Goal: Transaction & Acquisition: Download file/media

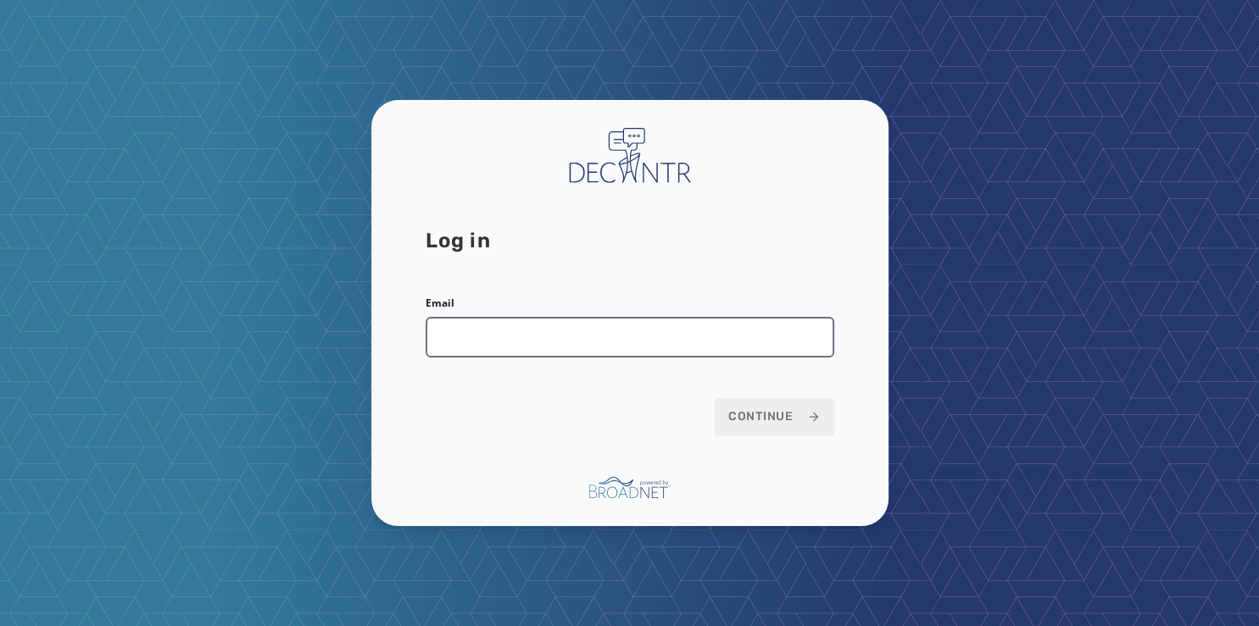
click at [471, 341] on input "Email" at bounding box center [630, 337] width 409 height 41
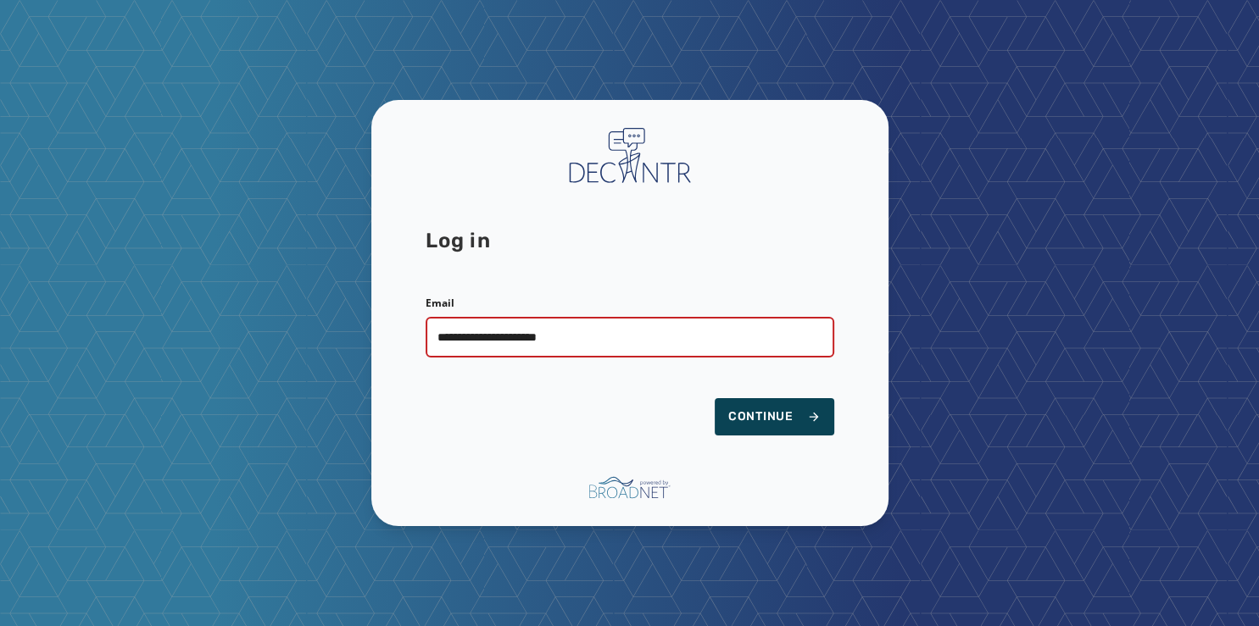
type input "**********"
click at [762, 415] on span "Continue" at bounding box center [774, 417] width 92 height 17
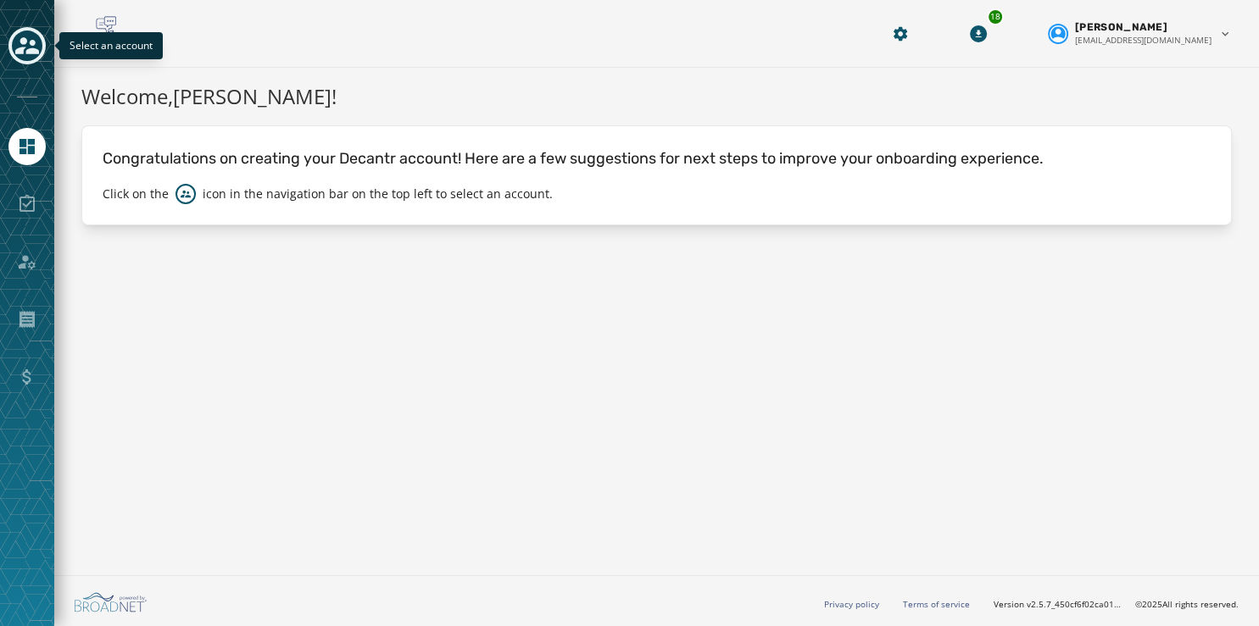
click at [20, 41] on icon "Toggle account select drawer" at bounding box center [27, 46] width 24 height 24
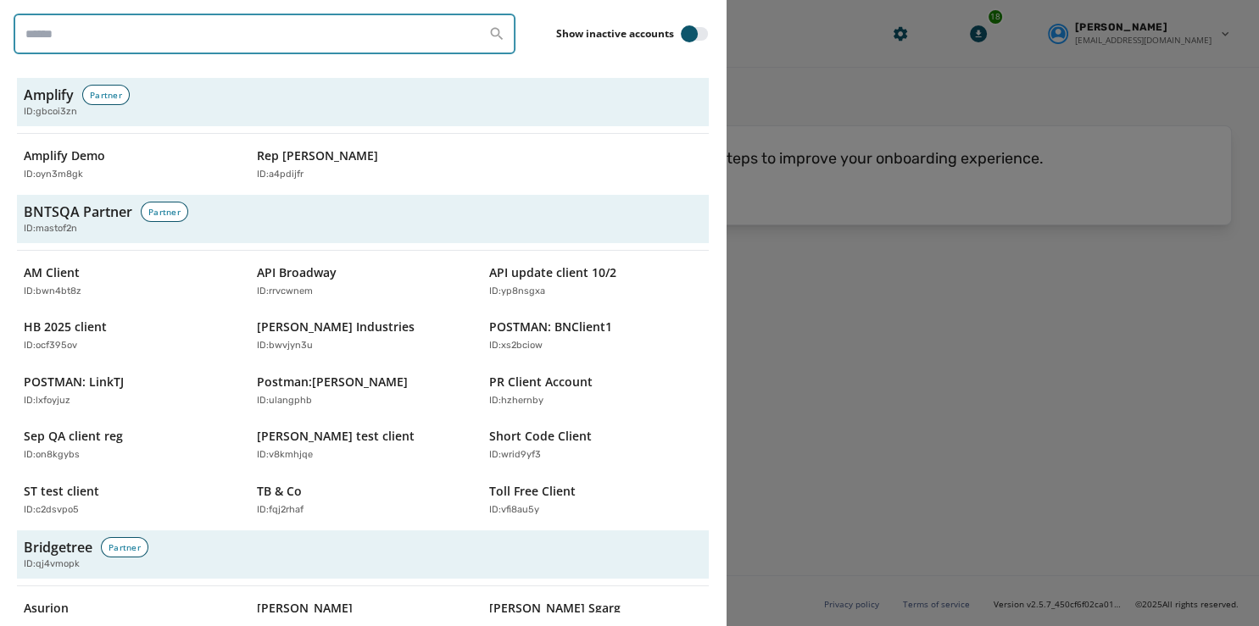
click at [81, 29] on input "search" at bounding box center [265, 34] width 502 height 41
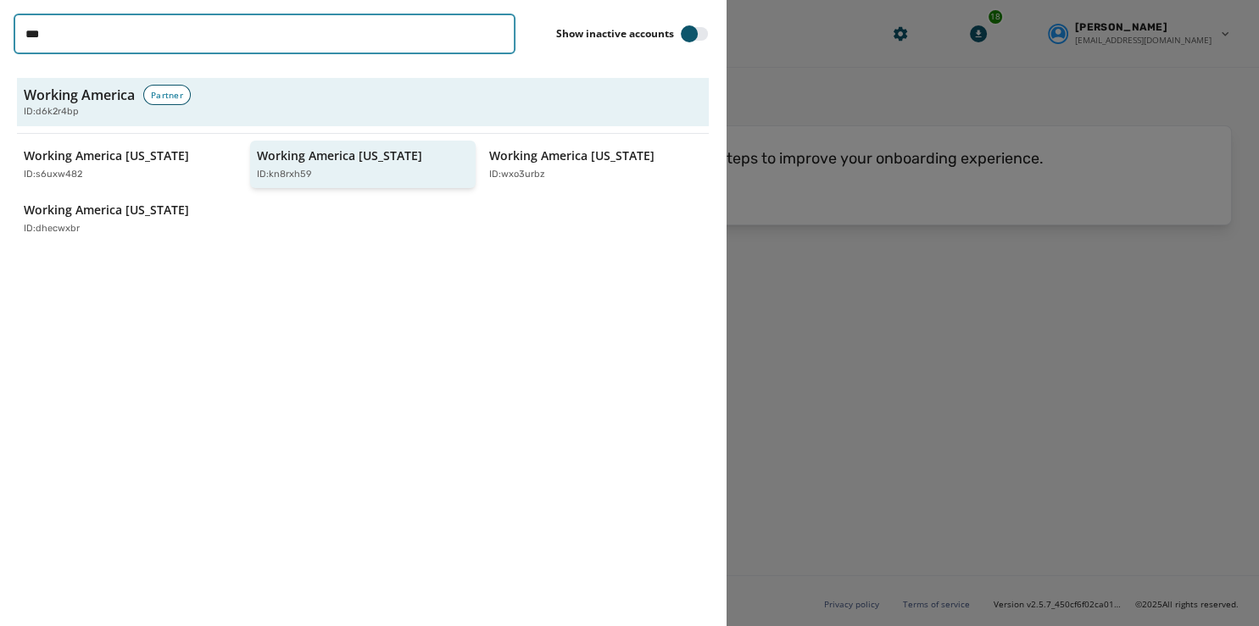
type input "***"
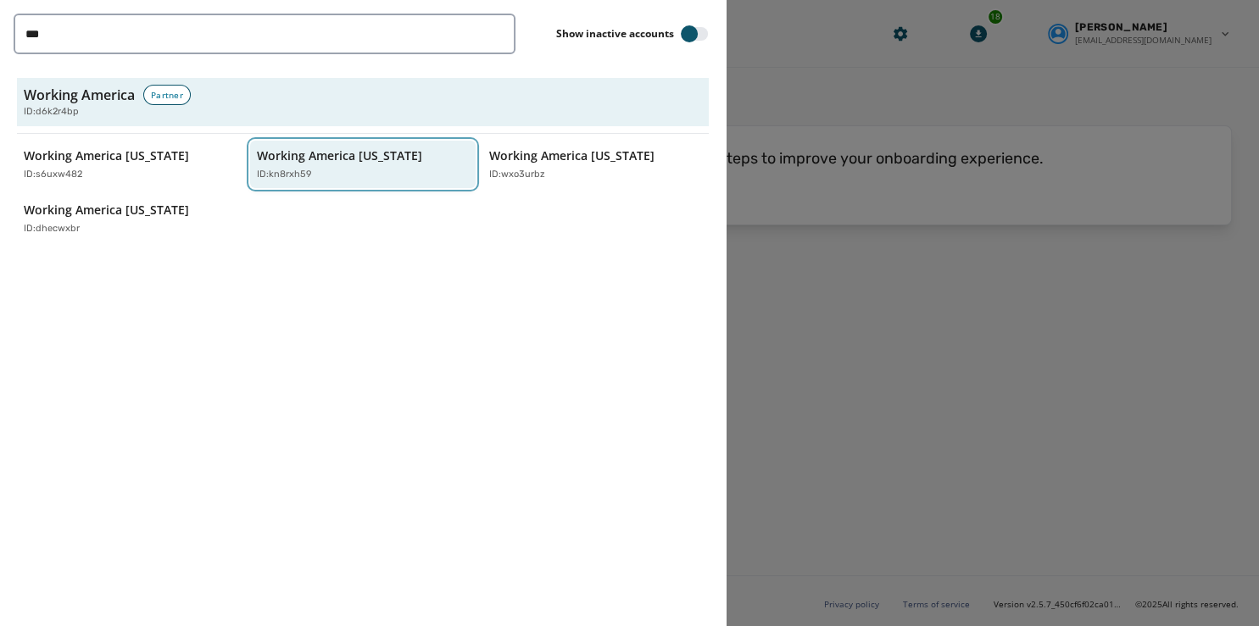
click at [280, 158] on p "Working America [US_STATE]" at bounding box center [339, 156] width 165 height 17
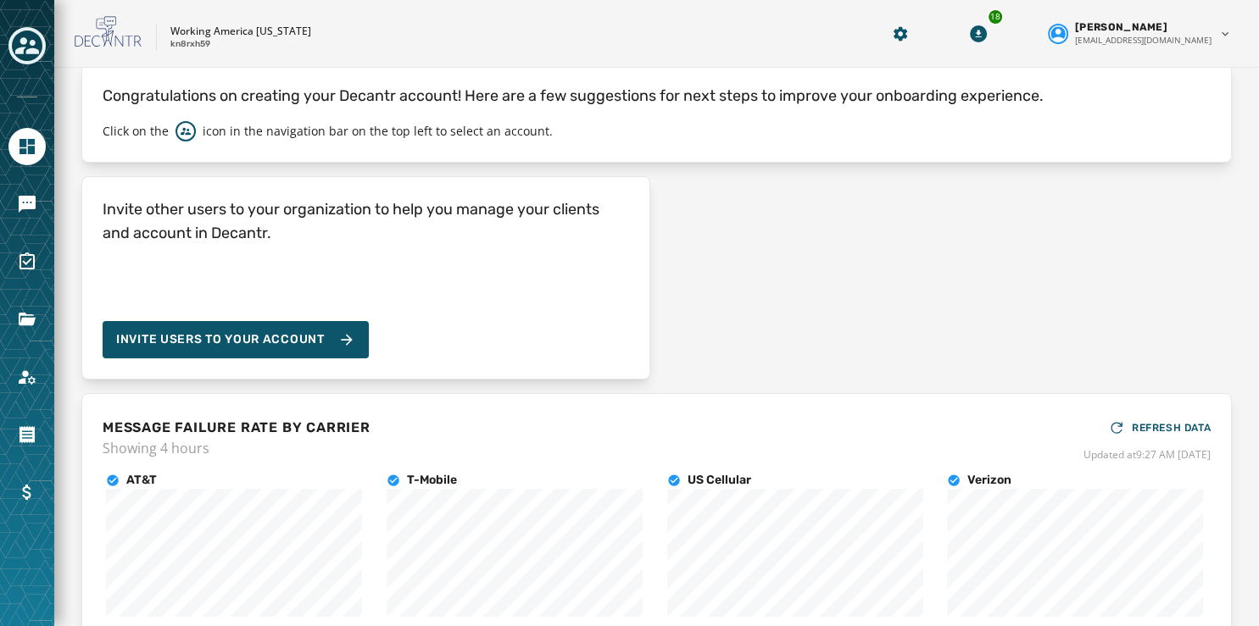
scroll to position [61, 0]
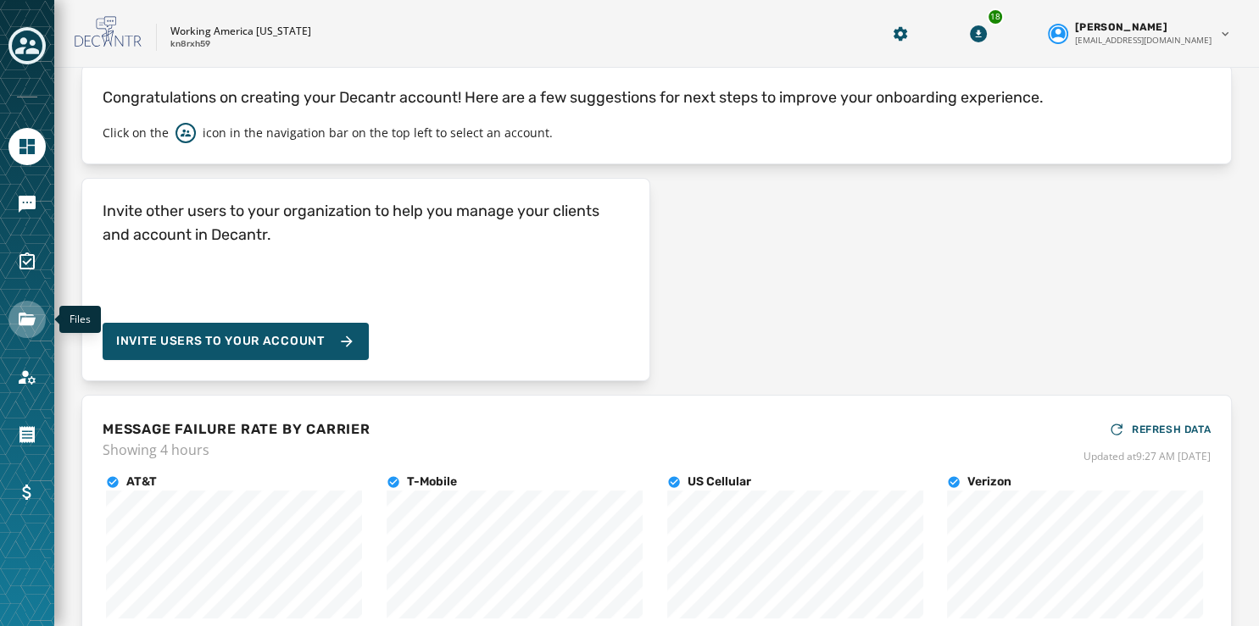
click at [27, 317] on icon "Navigate to Files" at bounding box center [27, 319] width 20 height 20
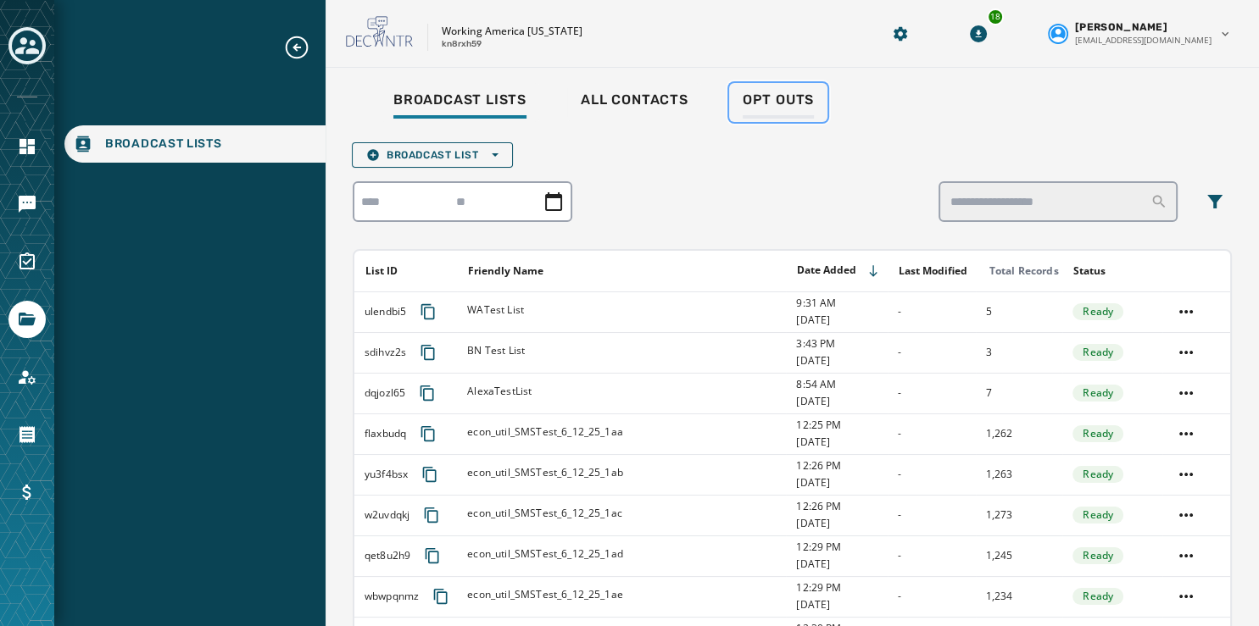
click at [790, 98] on span "Opt Outs" at bounding box center [778, 100] width 71 height 17
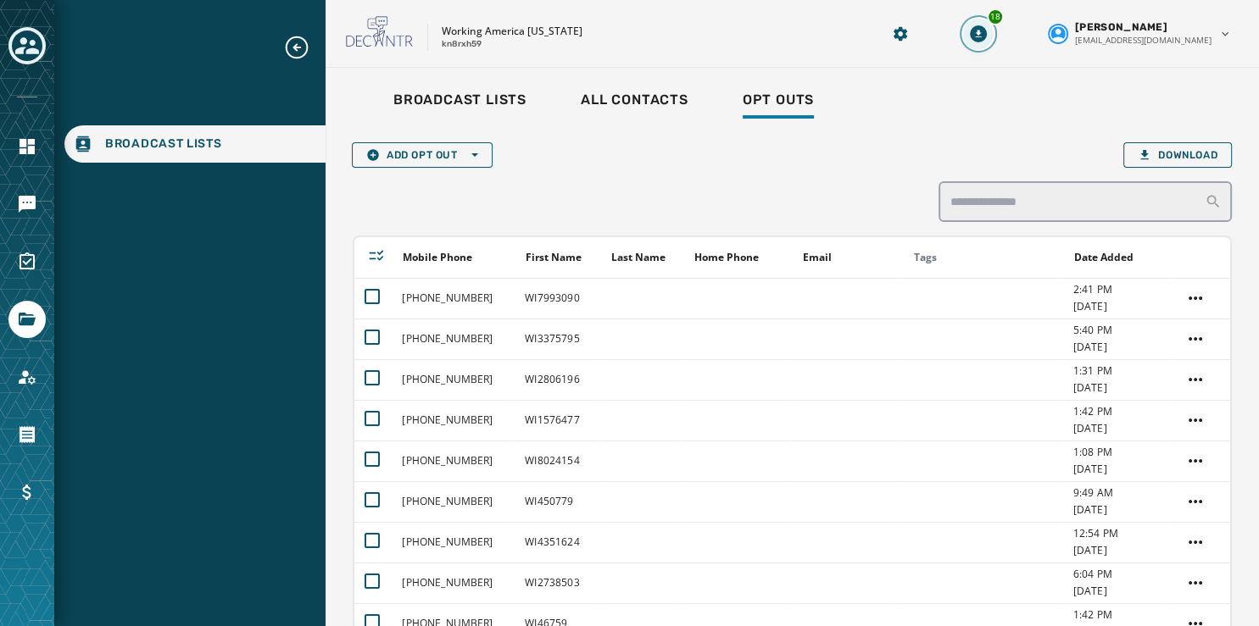
click at [987, 40] on icon "Download Menu" at bounding box center [978, 33] width 17 height 17
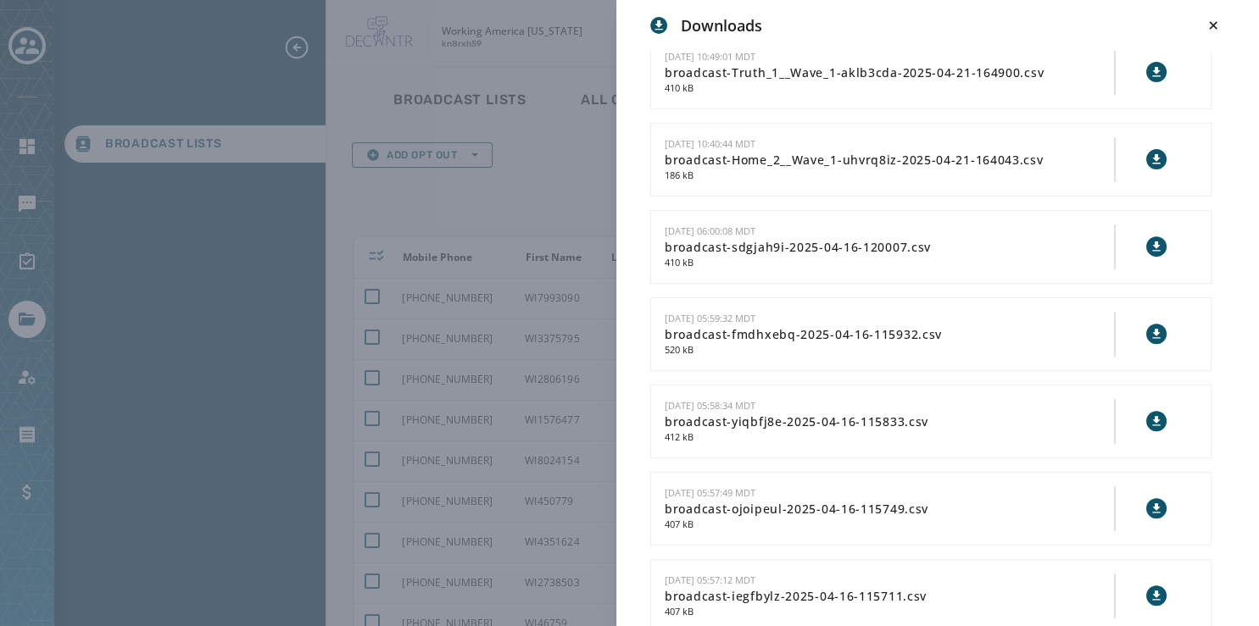
scroll to position [26320, 0]
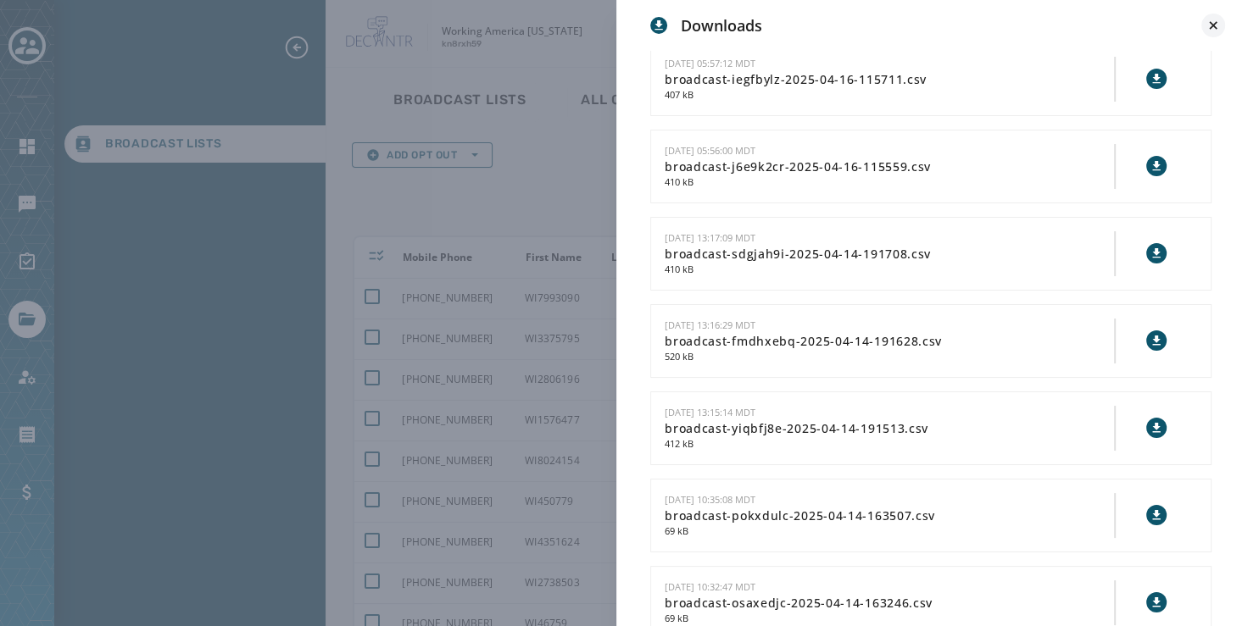
click at [1207, 25] on icon at bounding box center [1213, 25] width 17 height 17
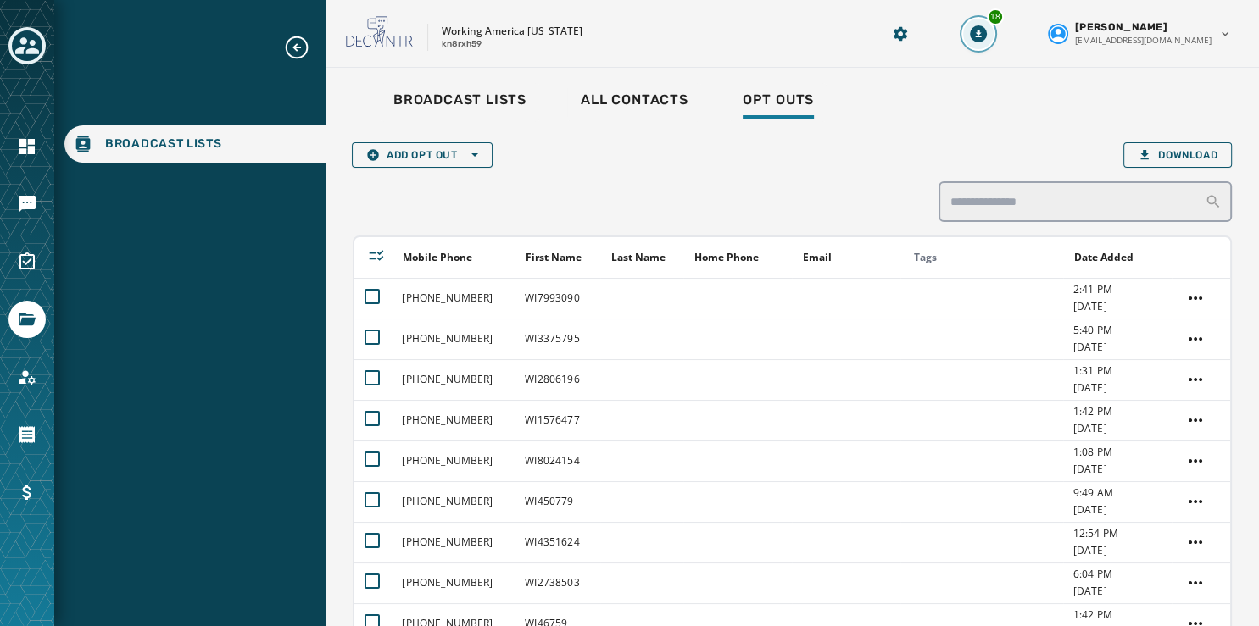
click at [994, 32] on button "18" at bounding box center [978, 34] width 31 height 31
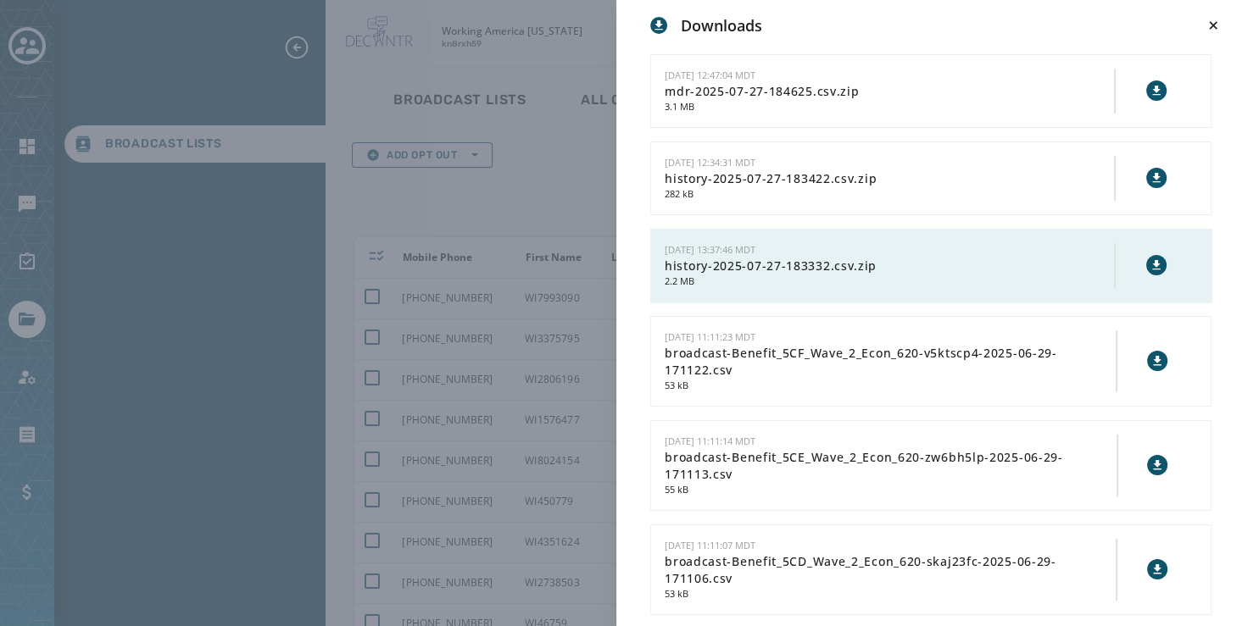
click at [657, 19] on div at bounding box center [658, 25] width 17 height 17
click at [1152, 263] on icon at bounding box center [1156, 264] width 8 height 9
click at [1216, 22] on icon at bounding box center [1213, 25] width 8 height 8
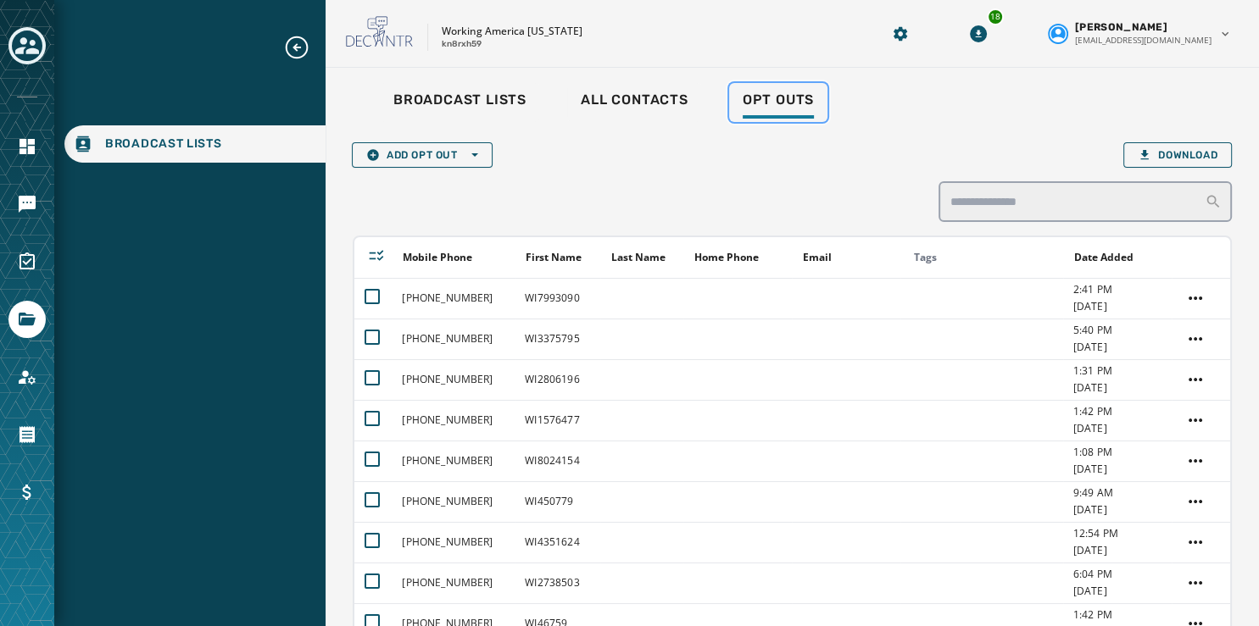
click at [788, 98] on span "Opt Outs" at bounding box center [778, 100] width 71 height 17
click at [1169, 157] on span "Download" at bounding box center [1178, 155] width 80 height 14
click at [987, 34] on icon "Download Menu" at bounding box center [978, 33] width 17 height 17
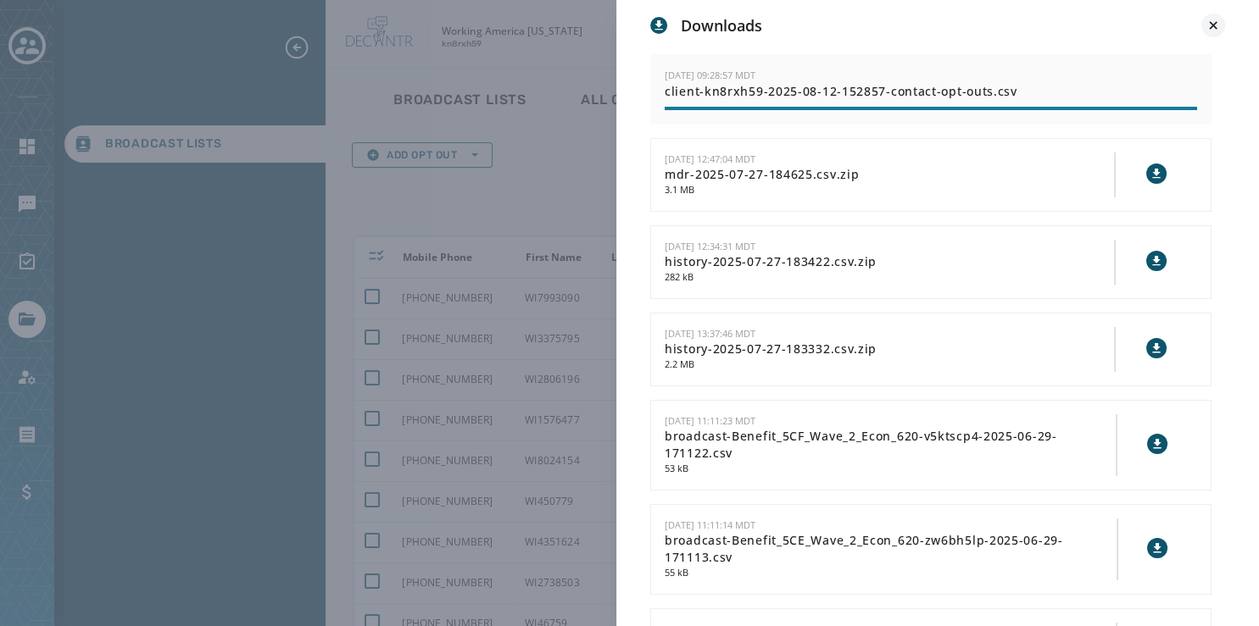
click at [1216, 24] on icon at bounding box center [1213, 25] width 8 height 8
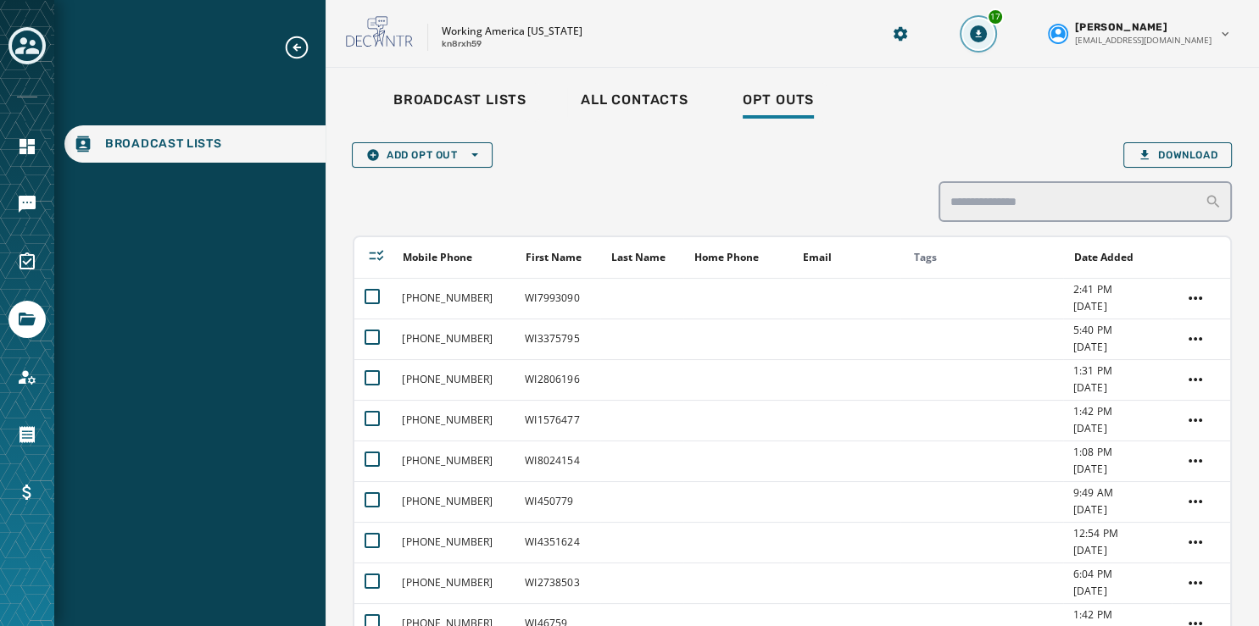
click at [994, 37] on button "17" at bounding box center [978, 34] width 31 height 31
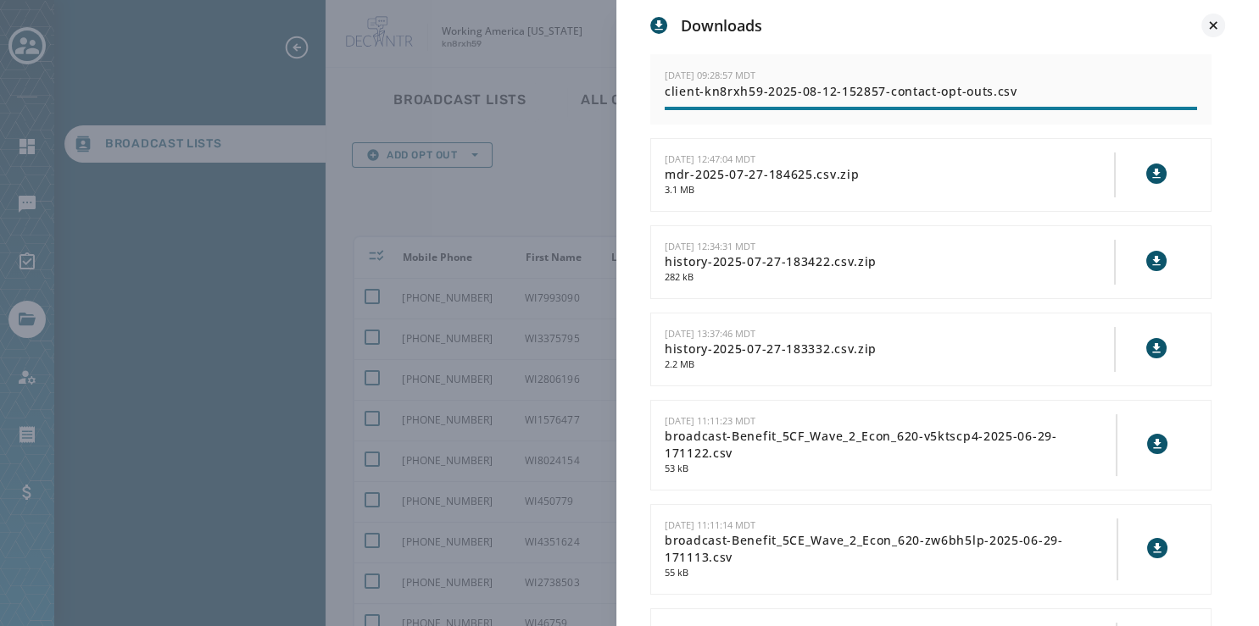
click at [1219, 25] on icon at bounding box center [1213, 25] width 17 height 17
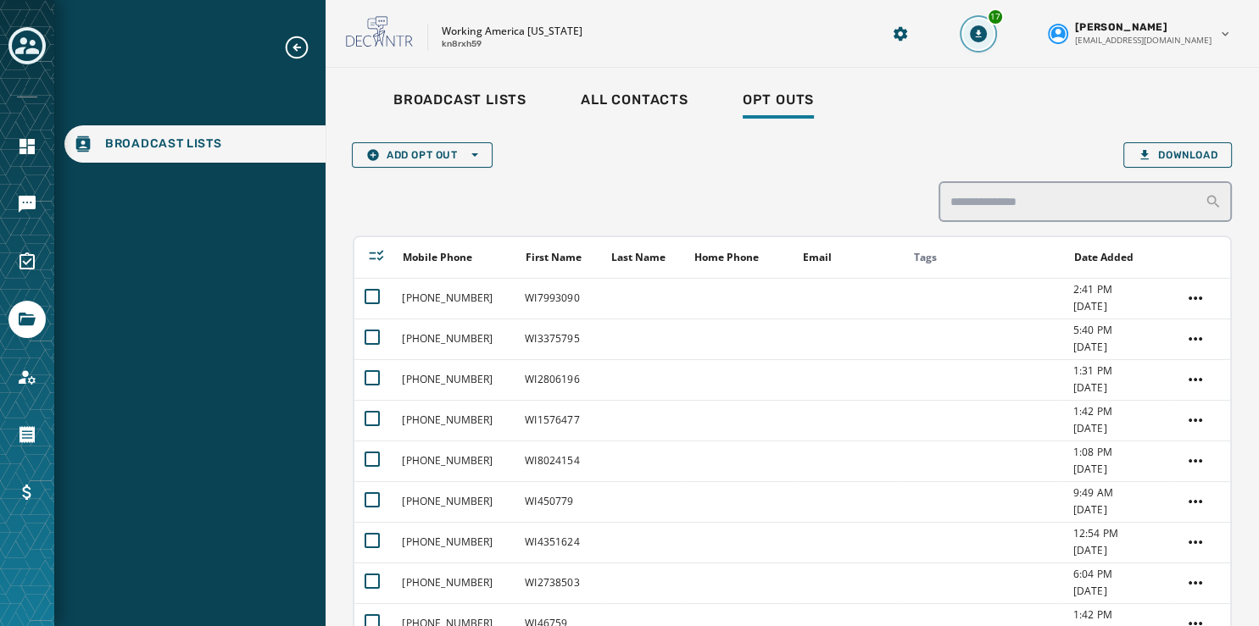
click at [994, 29] on button "17" at bounding box center [978, 34] width 31 height 31
click at [994, 42] on button "18" at bounding box center [978, 34] width 31 height 31
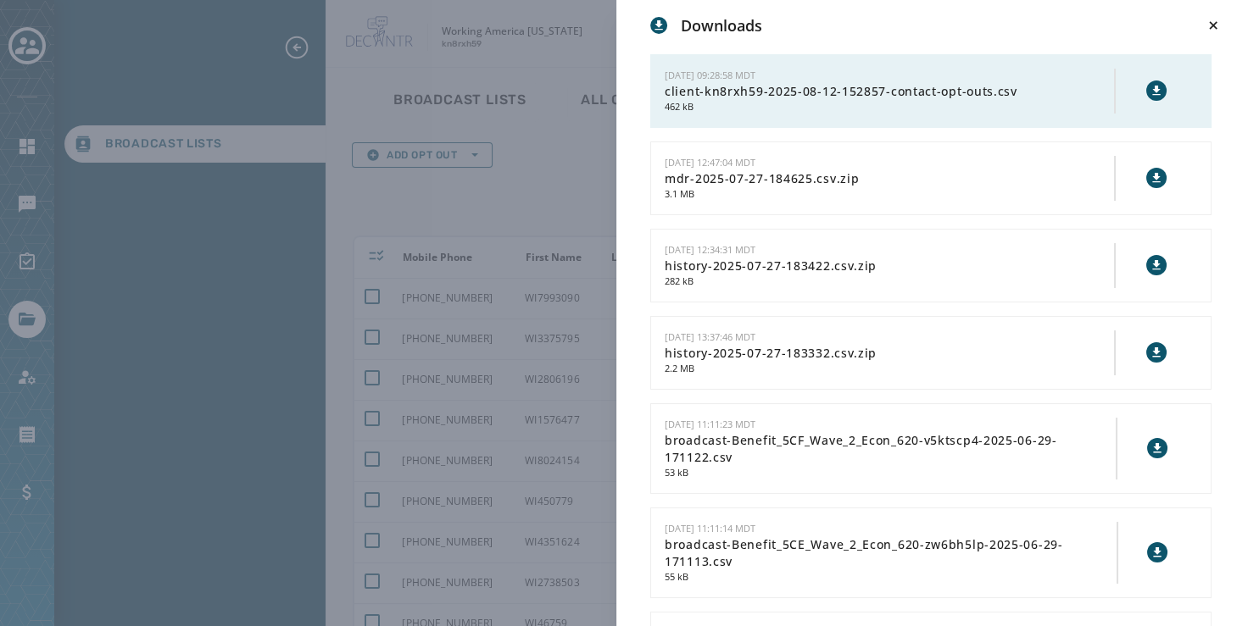
click at [1257, 58] on div "Downloads 8/12/2025 - 09:28:58 MDT client-kn8rxh59-2025-08-12-152857-contact-op…" at bounding box center [937, 327] width 643 height 654
click at [1152, 90] on icon at bounding box center [1156, 90] width 8 height 9
click at [1213, 23] on icon at bounding box center [1213, 25] width 17 height 17
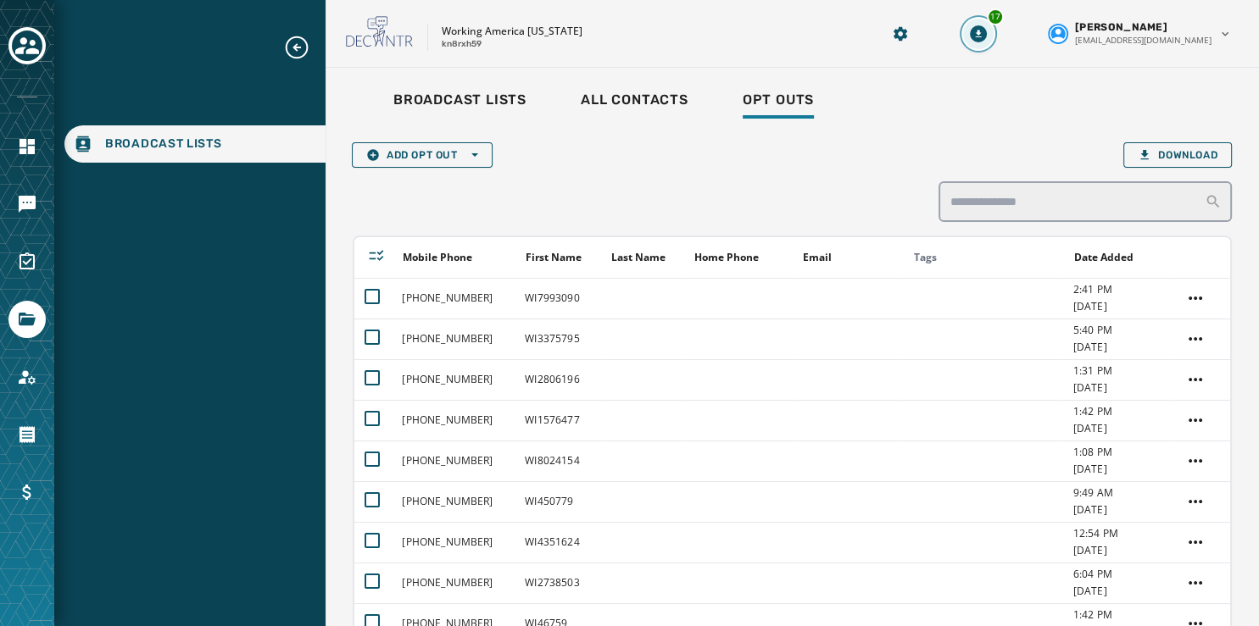
click at [994, 24] on button "17" at bounding box center [978, 34] width 31 height 31
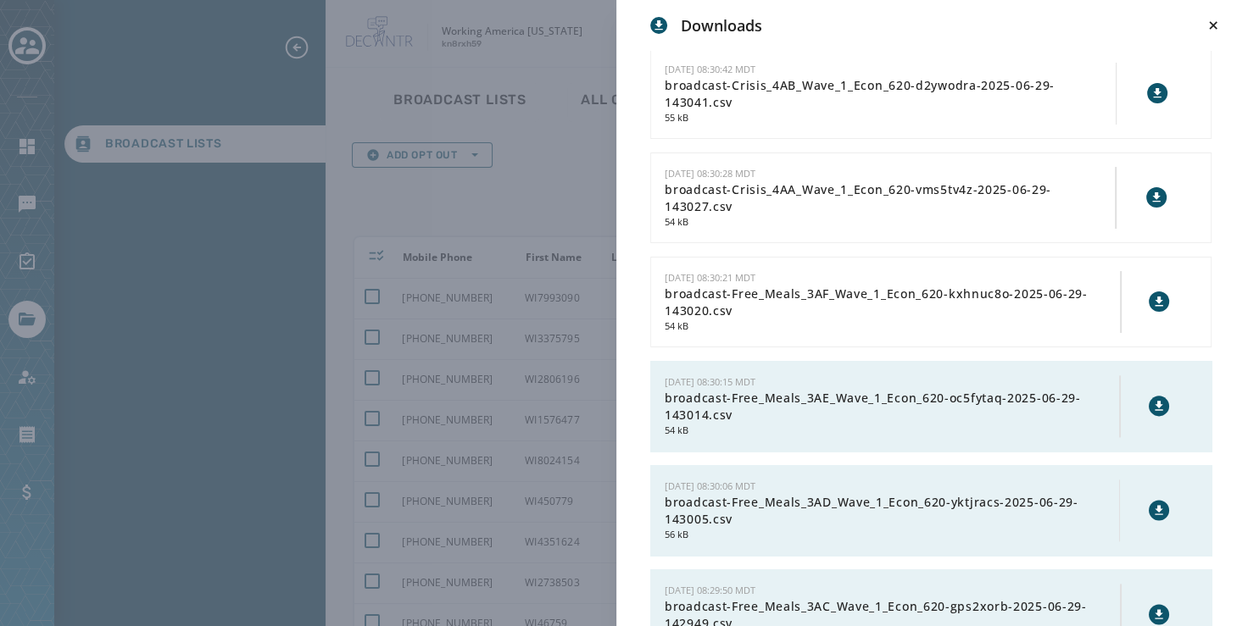
scroll to position [20870, 0]
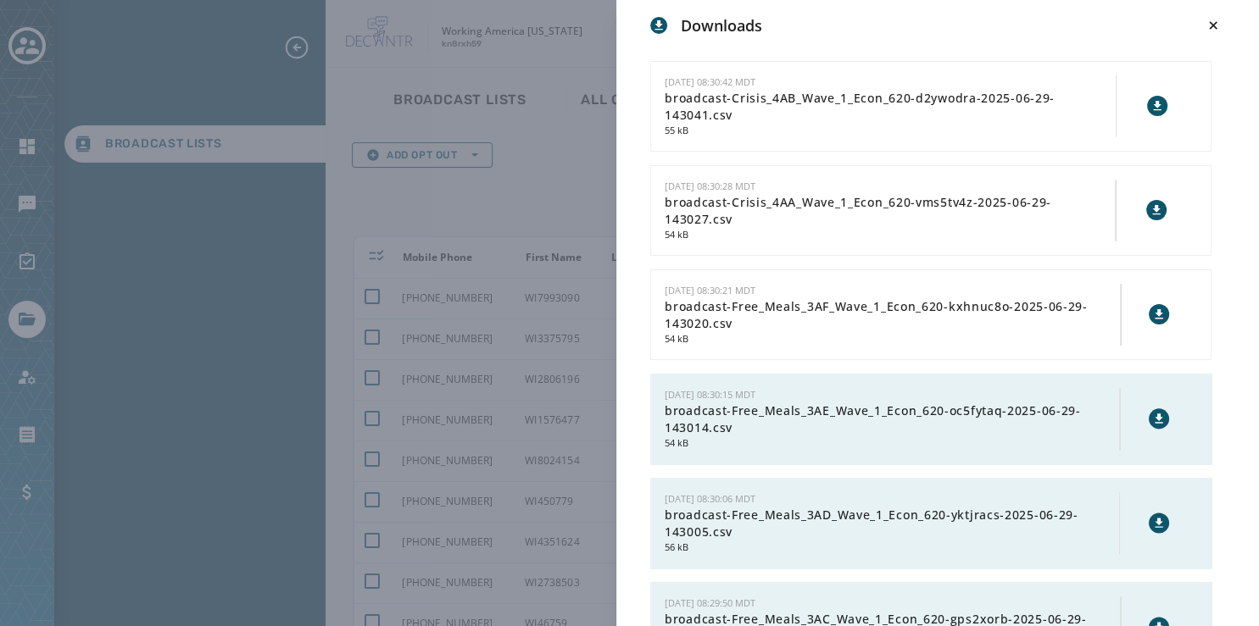
click at [1151, 429] on button at bounding box center [1159, 419] width 20 height 20
click at [1152, 530] on icon at bounding box center [1159, 523] width 14 height 14
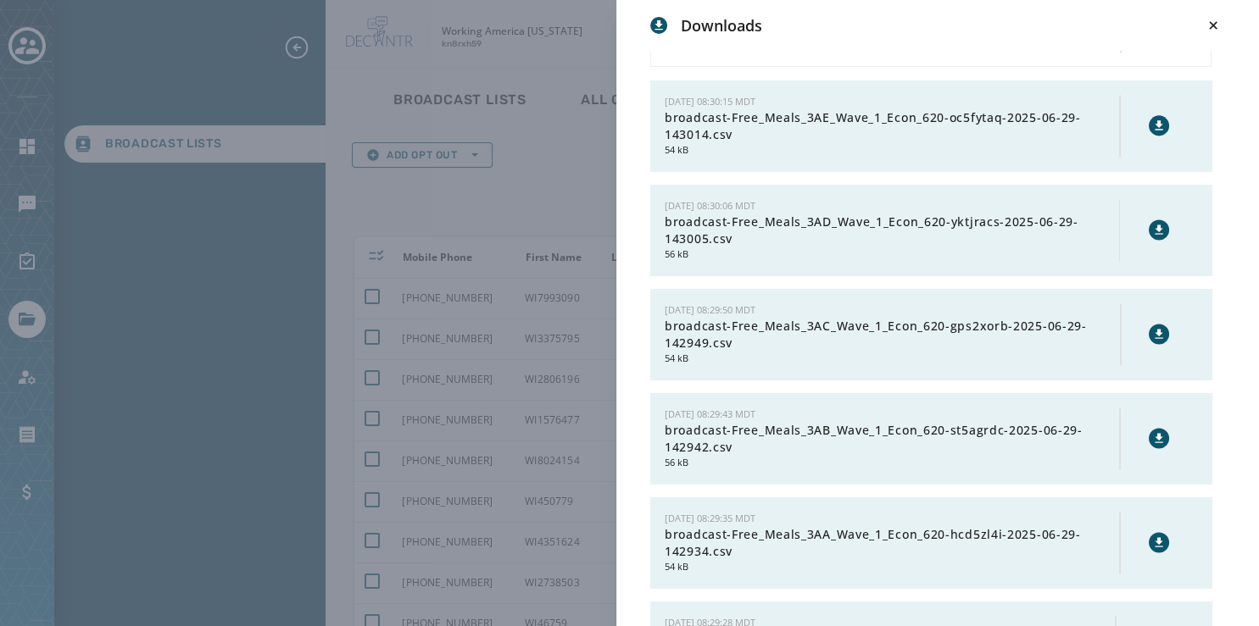
scroll to position [21163, 0]
click at [1152, 341] on icon at bounding box center [1159, 334] width 14 height 14
click at [1152, 445] on icon at bounding box center [1159, 439] width 14 height 14
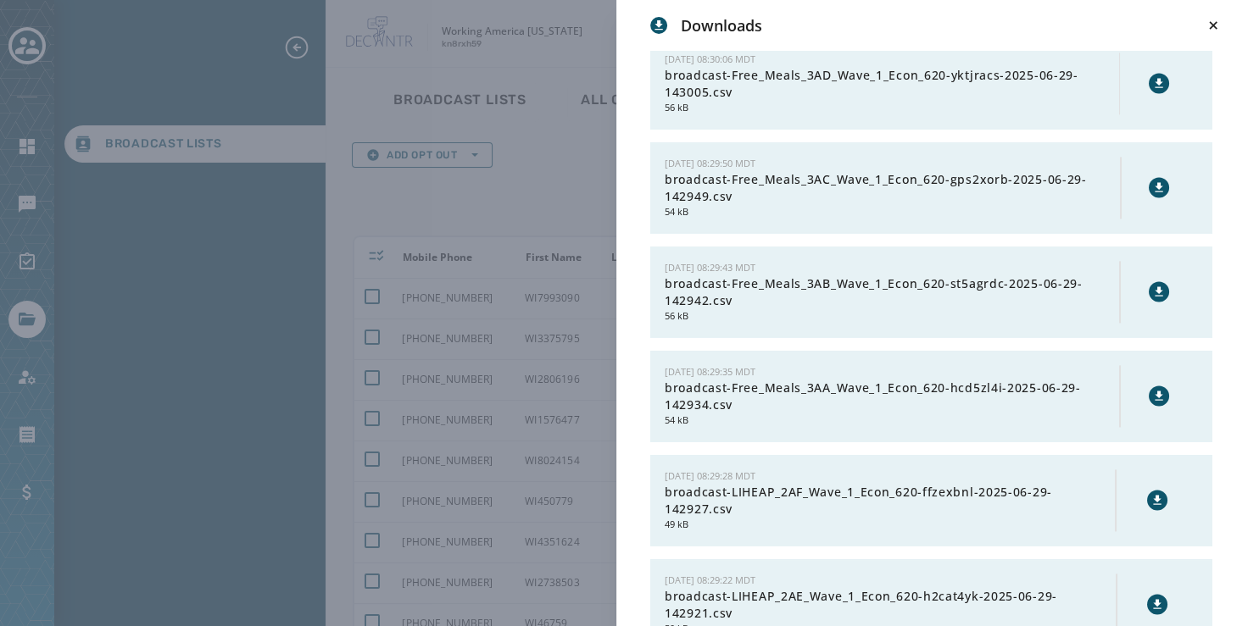
scroll to position [21316, 0]
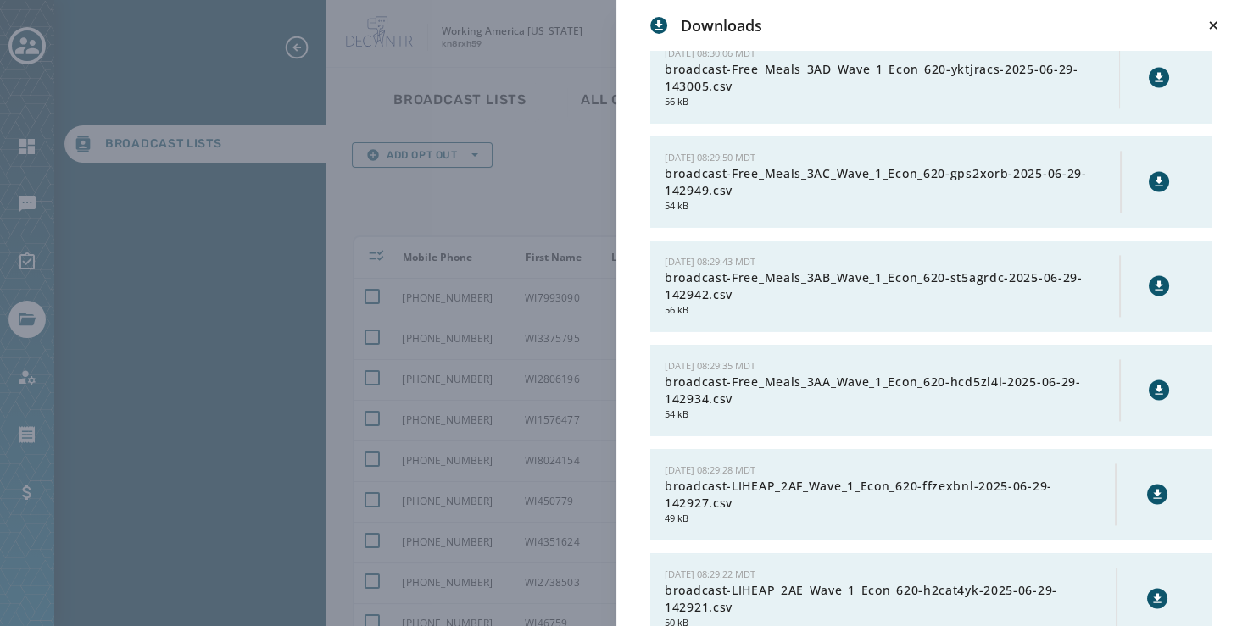
click at [1155, 394] on icon at bounding box center [1159, 389] width 8 height 9
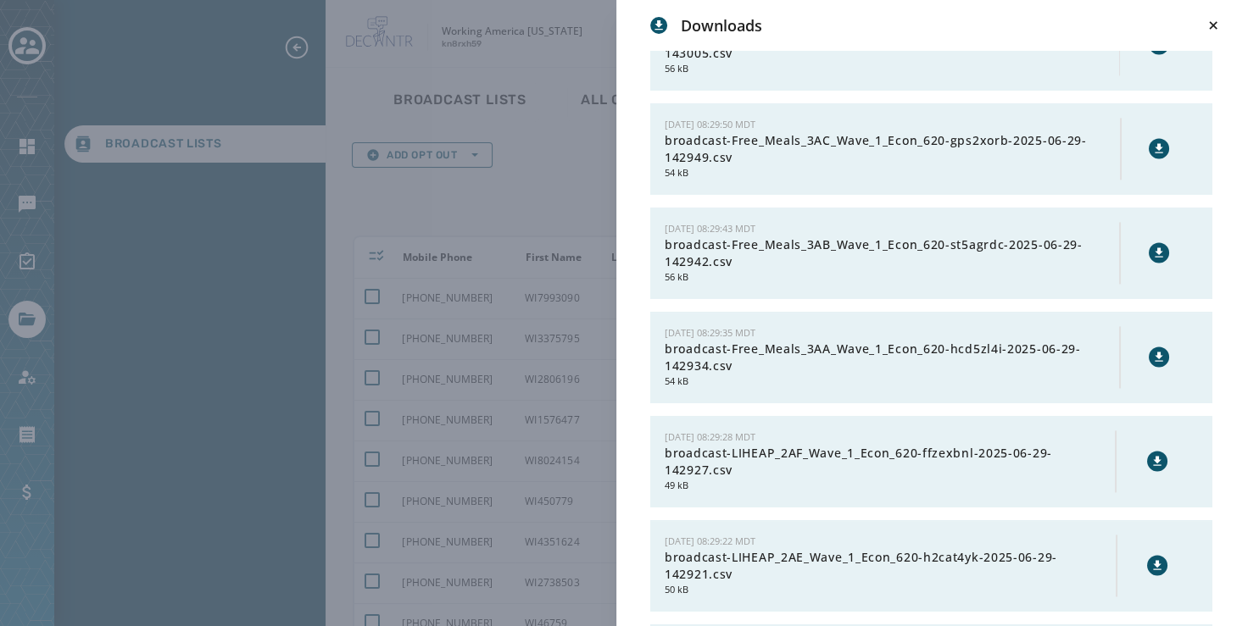
scroll to position [21350, 0]
click at [1150, 467] on icon at bounding box center [1157, 461] width 14 height 14
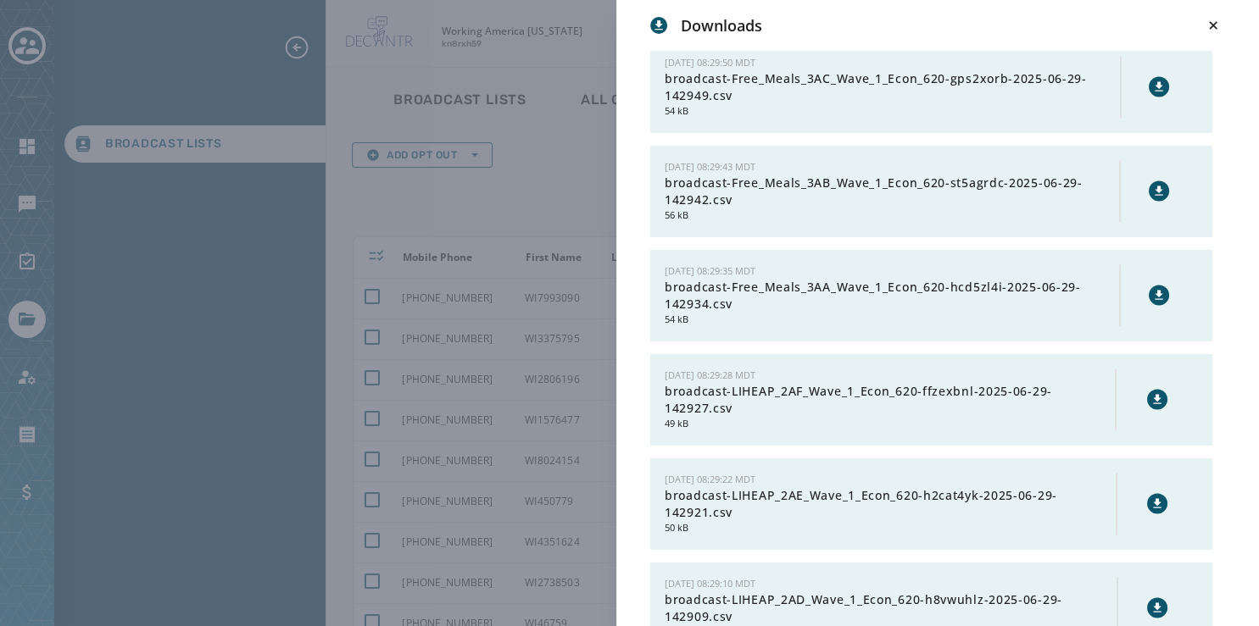
scroll to position [21428, 0]
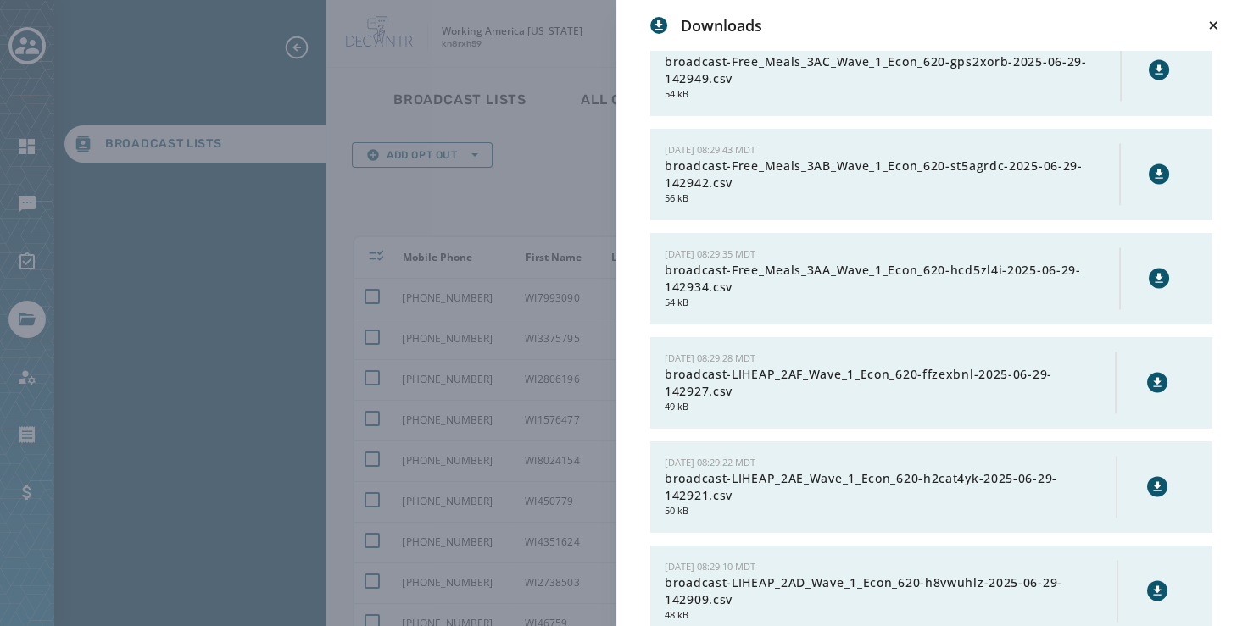
click at [1150, 493] on icon at bounding box center [1157, 487] width 14 height 14
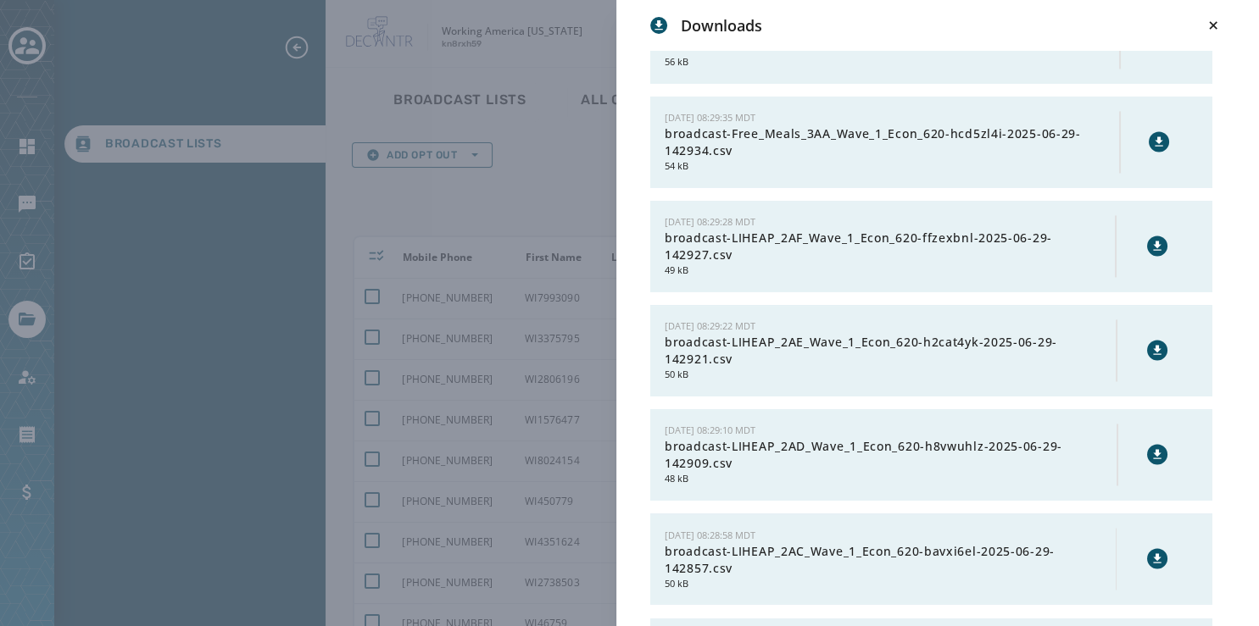
scroll to position [21568, 0]
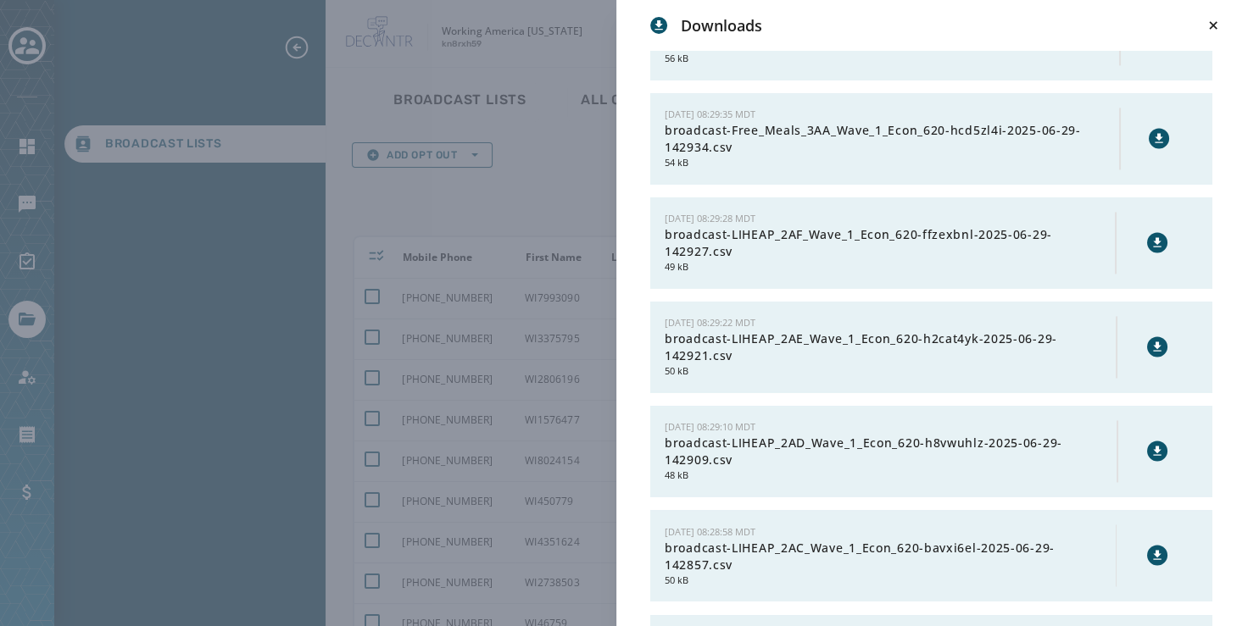
click at [1154, 455] on icon at bounding box center [1158, 450] width 8 height 9
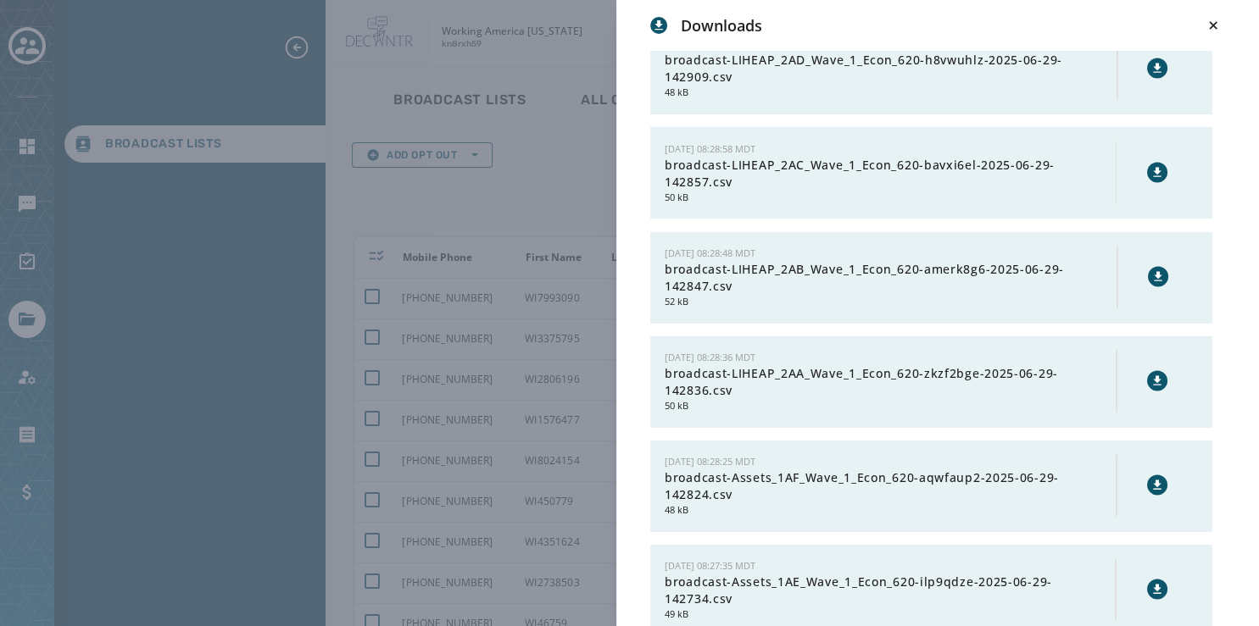
scroll to position [22224, 0]
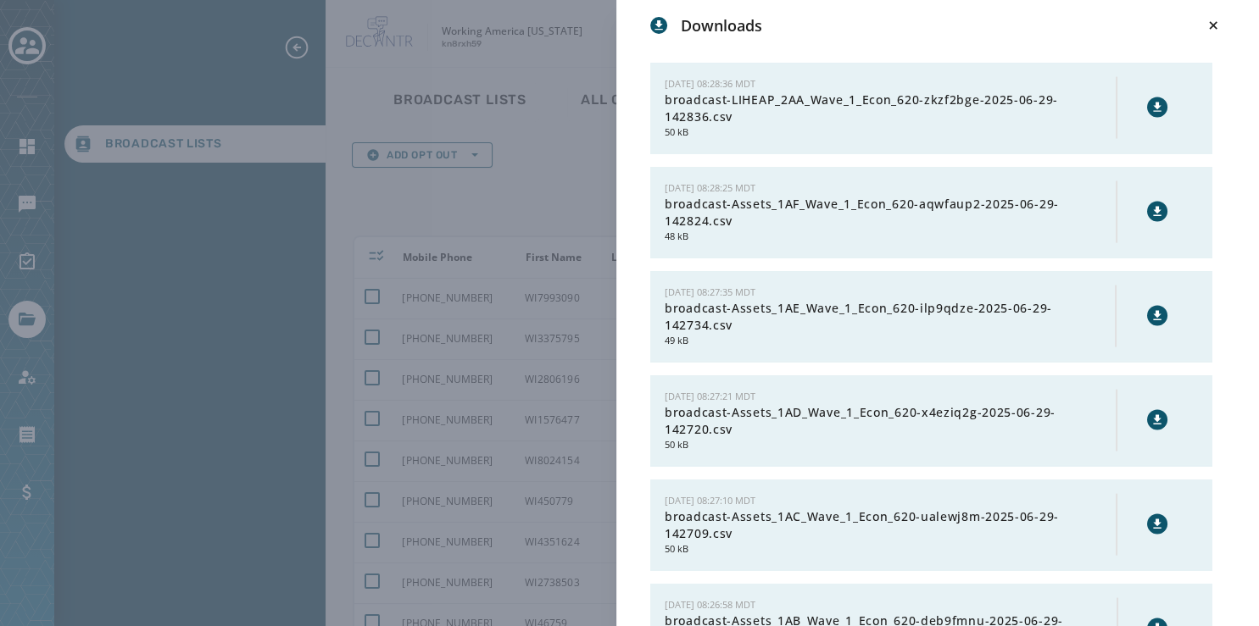
click at [1153, 529] on icon at bounding box center [1157, 524] width 8 height 9
click at [1151, 431] on button at bounding box center [1157, 420] width 20 height 20
click at [1153, 320] on icon at bounding box center [1157, 315] width 8 height 9
click at [1150, 219] on icon at bounding box center [1157, 212] width 14 height 14
click at [1150, 114] on icon at bounding box center [1157, 108] width 14 height 14
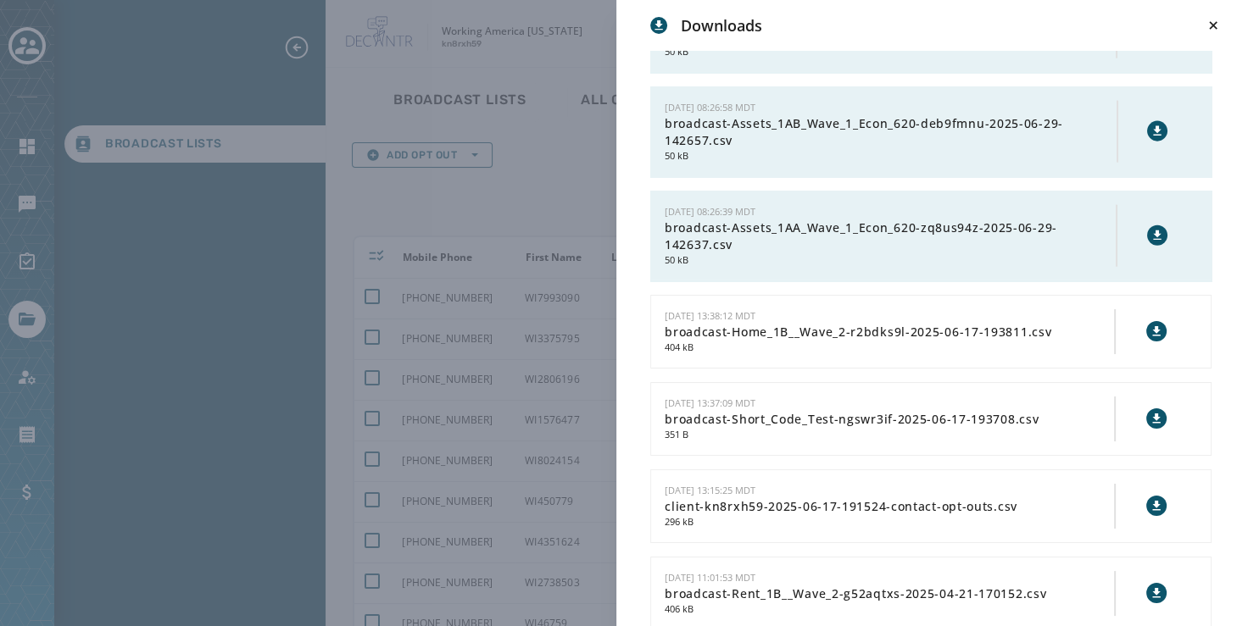
scroll to position [22722, 0]
click at [1147, 141] on button at bounding box center [1157, 130] width 20 height 20
click at [1147, 245] on button at bounding box center [1157, 235] width 20 height 20
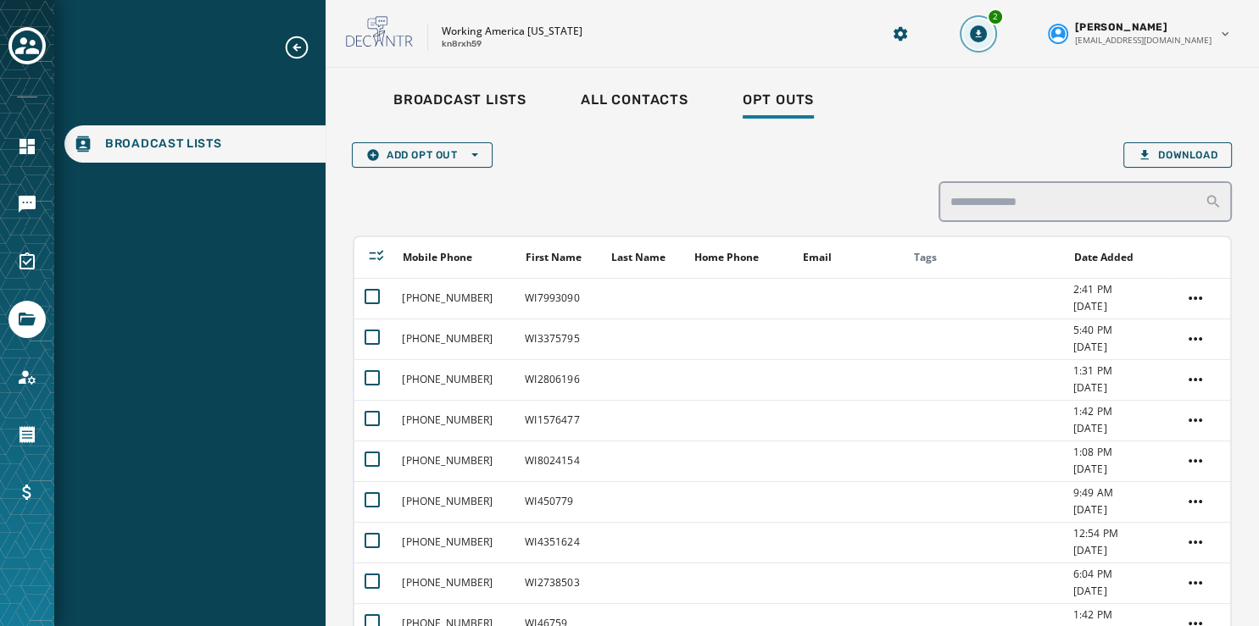
click at [982, 31] on icon "Download Menu" at bounding box center [979, 34] width 6 height 8
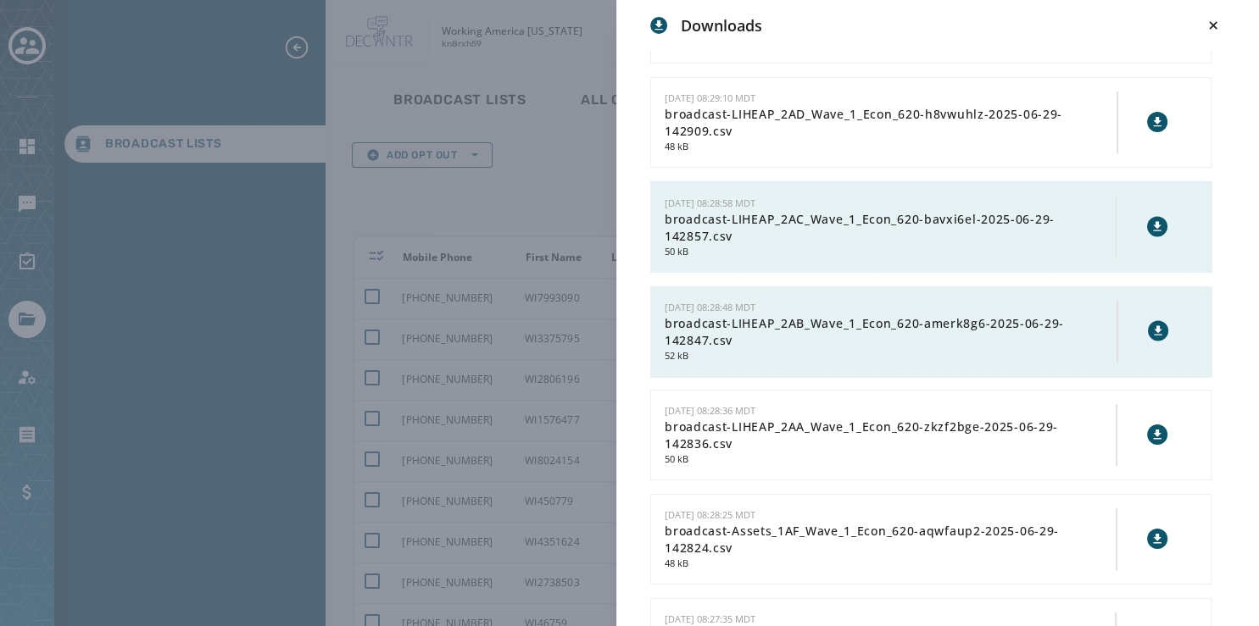
scroll to position [21913, 0]
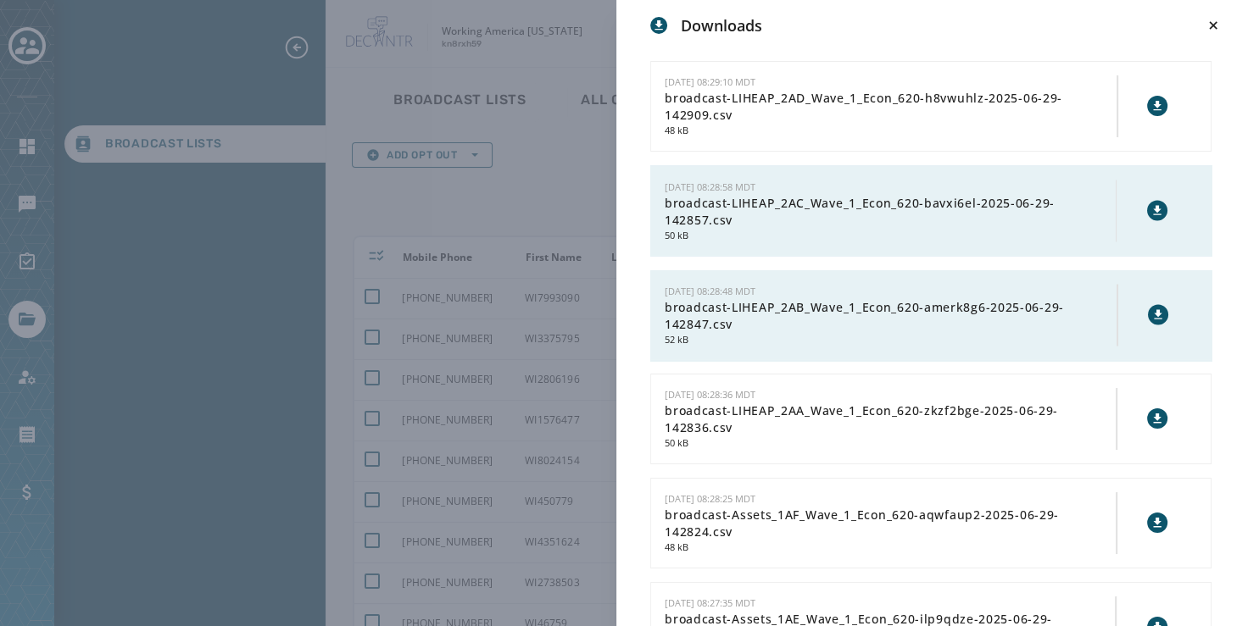
click at [1150, 217] on icon at bounding box center [1157, 210] width 14 height 14
click at [1151, 321] on icon at bounding box center [1158, 315] width 14 height 14
